Goal: Information Seeking & Learning: Learn about a topic

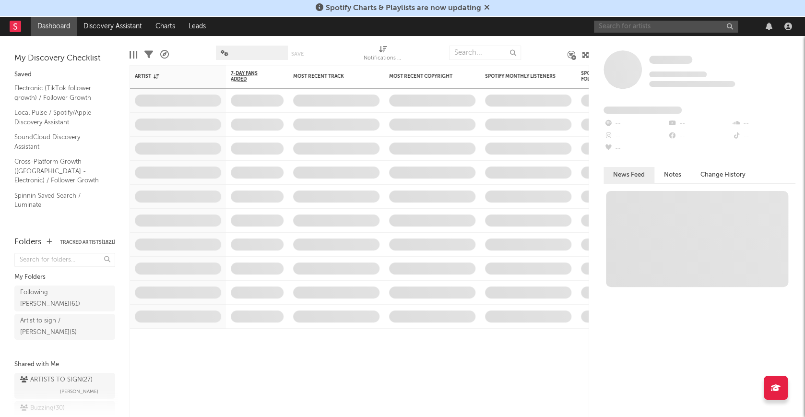
click at [629, 29] on input "text" at bounding box center [666, 27] width 144 height 12
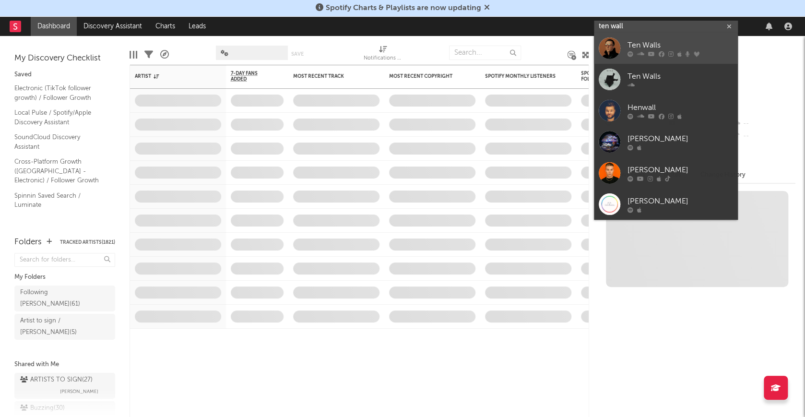
type input "ten wall"
click at [637, 38] on link "Ten Walls" at bounding box center [666, 48] width 144 height 31
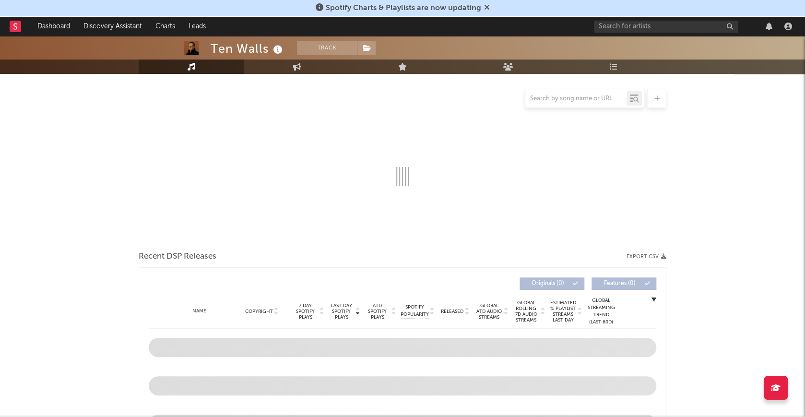
scroll to position [119, 0]
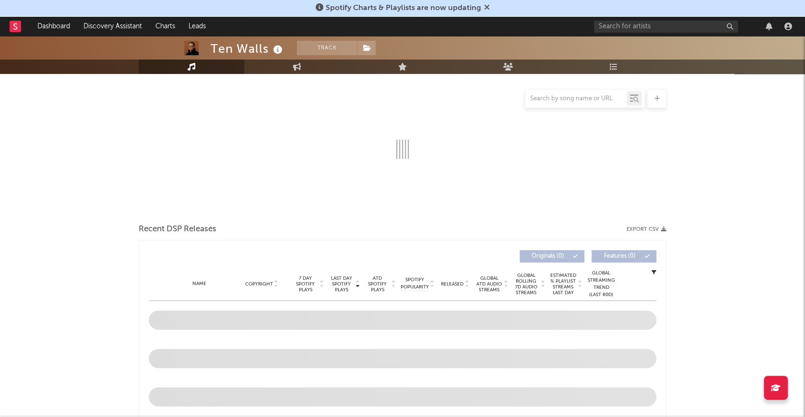
select select "6m"
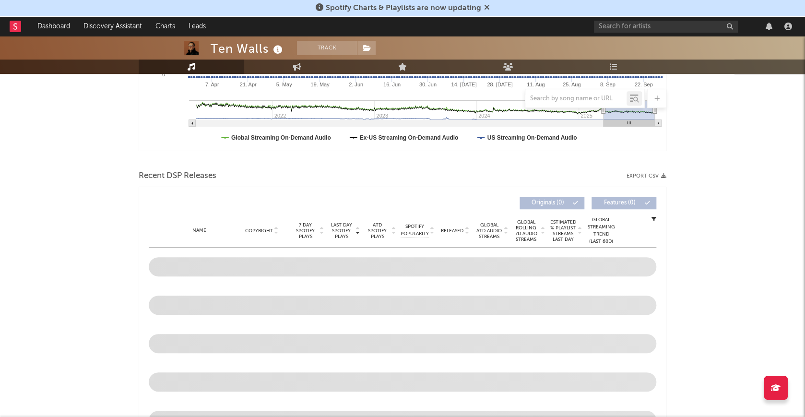
scroll to position [280, 0]
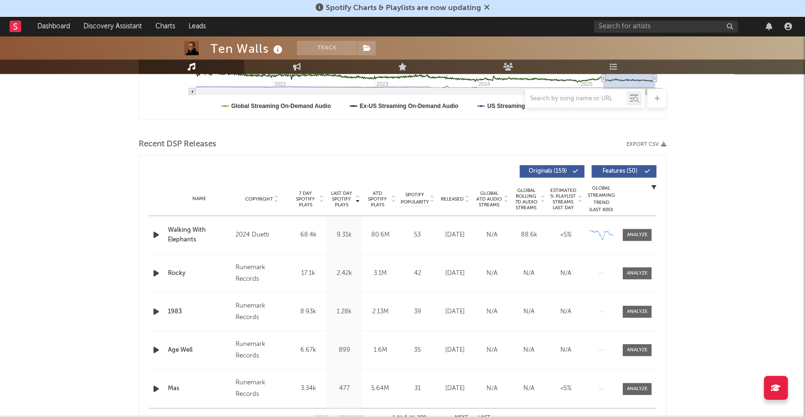
drag, startPoint x: 641, startPoint y: 234, endPoint x: 574, endPoint y: 247, distance: 68.5
click at [641, 234] on div at bounding box center [637, 234] width 21 height 7
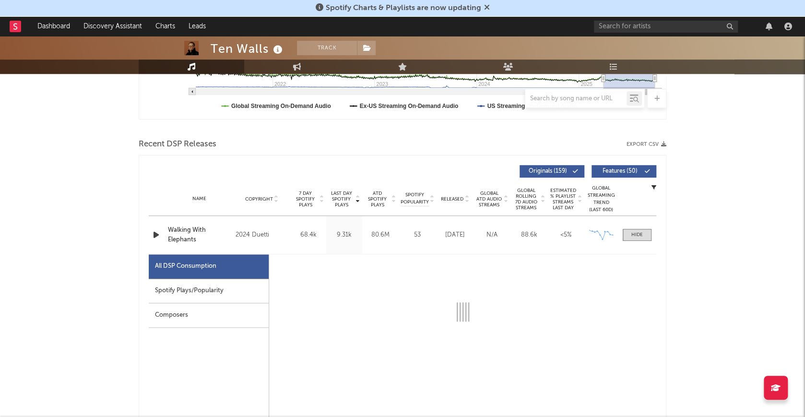
click at [201, 284] on div "Spotify Plays/Popularity" at bounding box center [209, 291] width 120 height 24
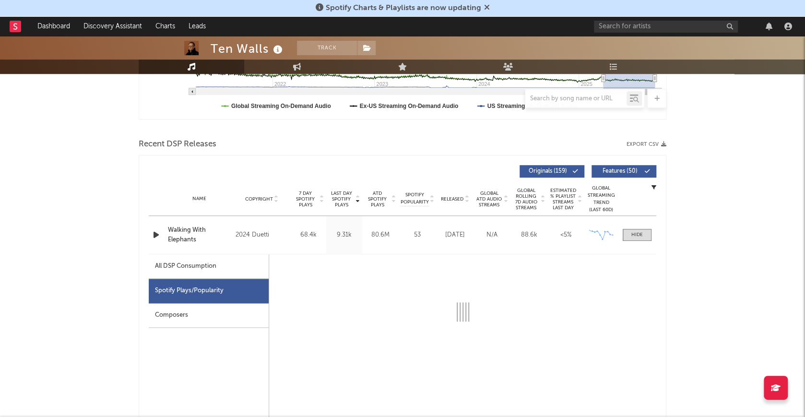
select select "6m"
select select "1w"
